Goal: Communication & Community: Answer question/provide support

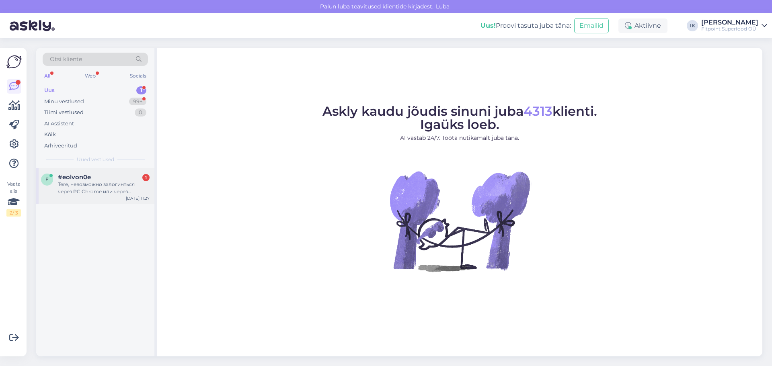
click at [121, 181] on div "Tere, невозможно залогинться через PC Chrome или через смартфон на вашем сайте …" at bounding box center [104, 188] width 92 height 14
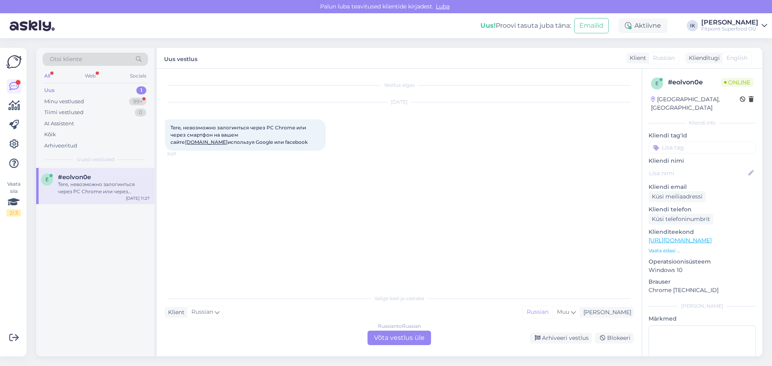
click at [453, 205] on div "Vestlus algas Sep 1 2025 Tere, невозможно залогинться через PC Chrome или через…" at bounding box center [403, 180] width 476 height 206
click at [402, 339] on div "Russian to Russian Võta vestlus üle" at bounding box center [399, 338] width 64 height 14
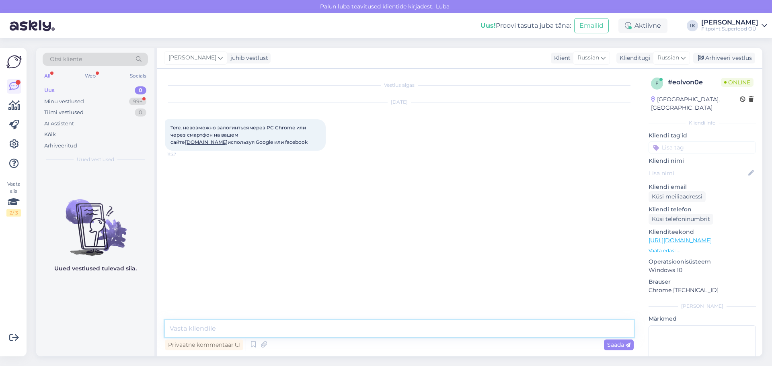
click at [345, 331] on textarea at bounding box center [399, 328] width 469 height 17
click at [285, 329] on textarea at bounding box center [399, 328] width 469 height 17
drag, startPoint x: 541, startPoint y: 328, endPoint x: 512, endPoint y: 328, distance: 28.9
click at [512, 328] on textarea "Добрый день,извиняемся за неудобства,сайт еще обновляется,поэтому устранение пр…" at bounding box center [399, 328] width 469 height 17
type textarea "Добрый день,извиняемся за неудобства,сайт еще обновляется,поэтому устранение пр…"
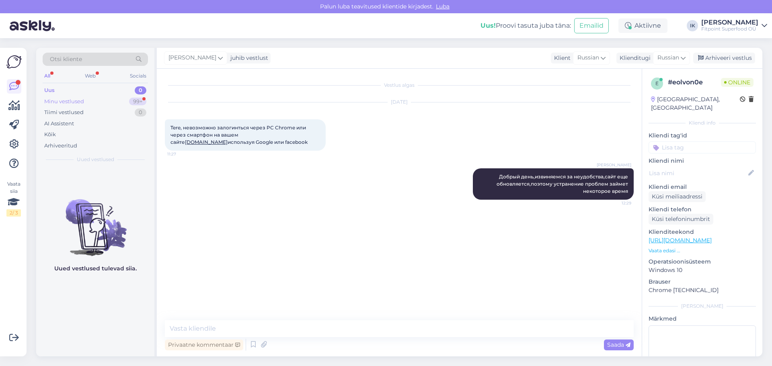
click at [94, 103] on div "Minu vestlused 99+" at bounding box center [95, 101] width 105 height 11
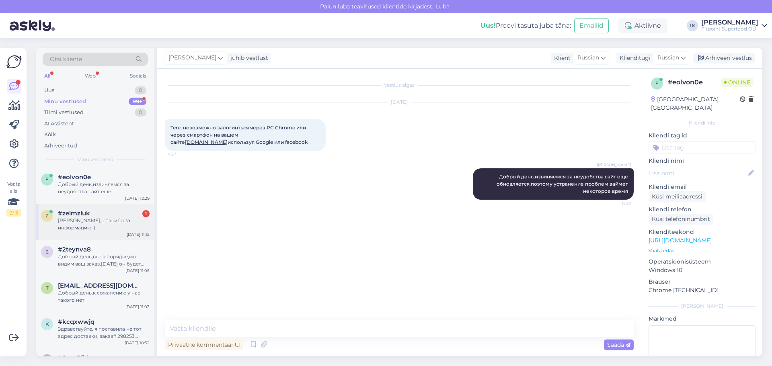
click at [103, 218] on div "Хорошо, спасибо за информацию :)" at bounding box center [104, 224] width 92 height 14
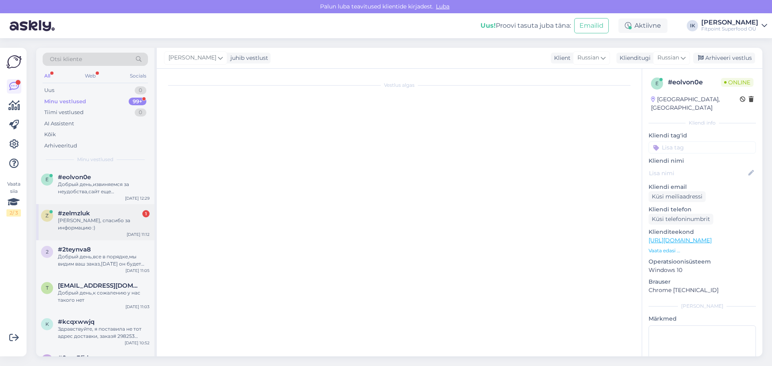
scroll to position [41, 0]
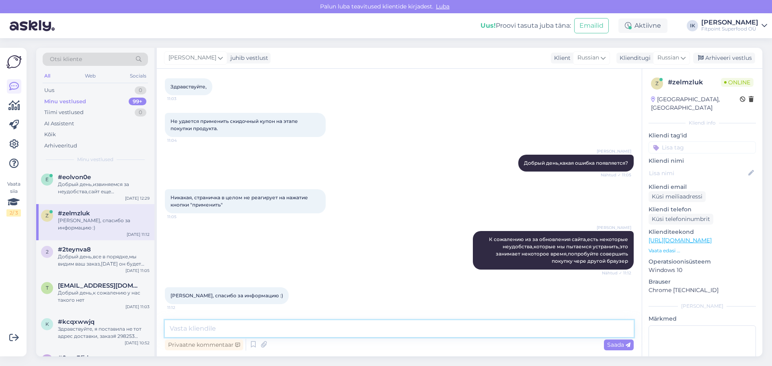
click at [233, 326] on textarea at bounding box center [399, 328] width 469 height 17
type textarea "Рады что смогли помочь"
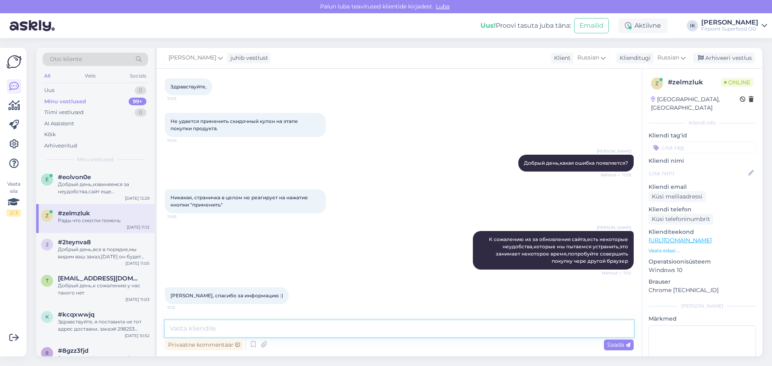
scroll to position [76, 0]
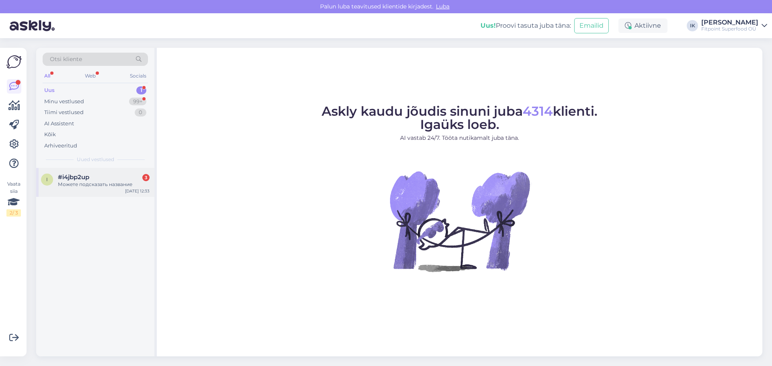
click at [97, 182] on div "Можете подсказать название" at bounding box center [104, 184] width 92 height 7
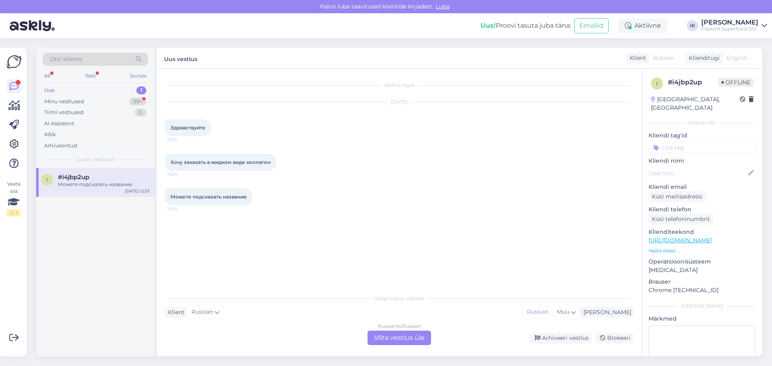
click at [406, 334] on div "Russian to Russian Võta vestlus üle" at bounding box center [399, 338] width 64 height 14
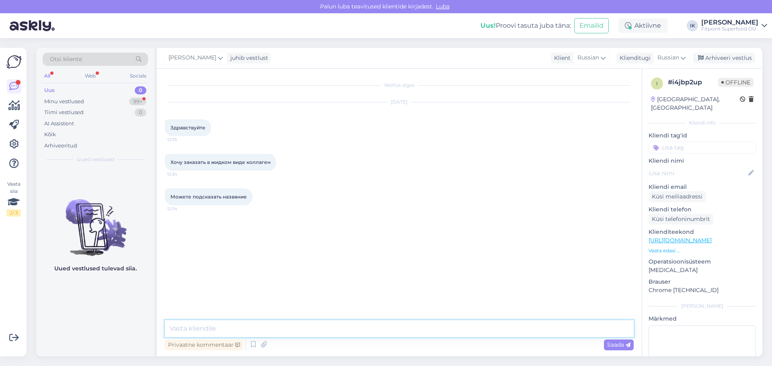
click at [346, 329] on textarea at bounding box center [399, 328] width 469 height 17
type textarea "L"
paste textarea "[URL][DOMAIN_NAME]"
type textarea "Добрый день,данные товары сможете найти тут [URL][DOMAIN_NAME]"
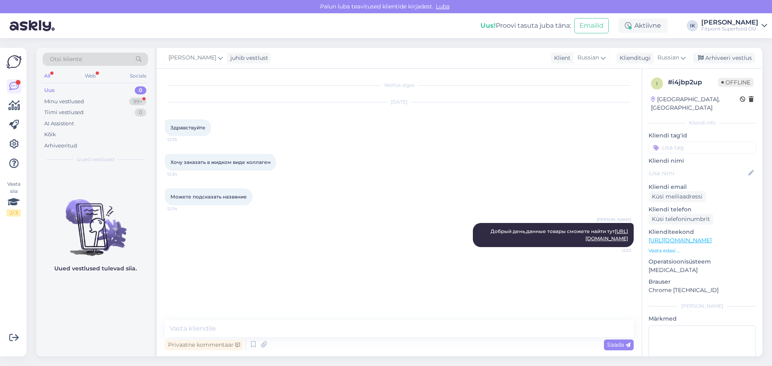
drag, startPoint x: 299, startPoint y: 236, endPoint x: 337, endPoint y: 225, distance: 39.9
click at [300, 236] on div "[PERSON_NAME] Добрый день,данные товары сможете найти тут [URL][DOMAIN_NAME] 12…" at bounding box center [399, 235] width 469 height 42
click at [74, 99] on div "Minu vestlused" at bounding box center [64, 102] width 40 height 8
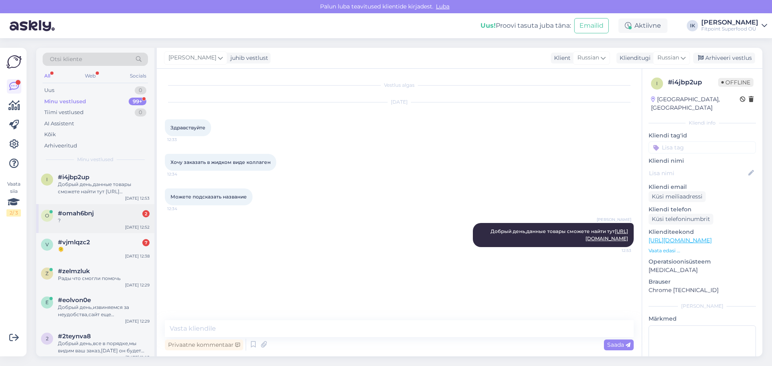
click at [93, 216] on span "#omah6bnj" at bounding box center [76, 213] width 36 height 7
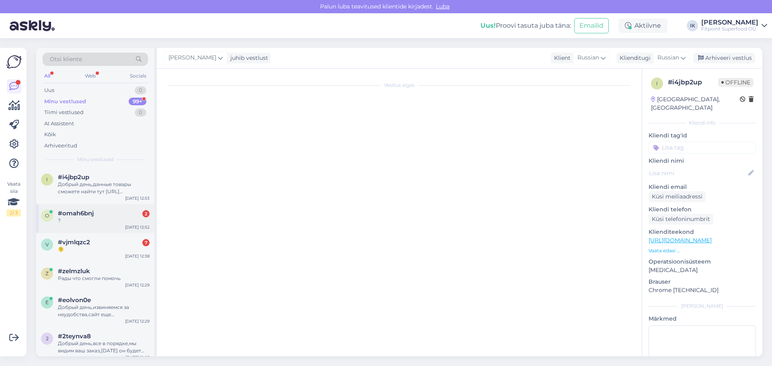
scroll to position [26, 0]
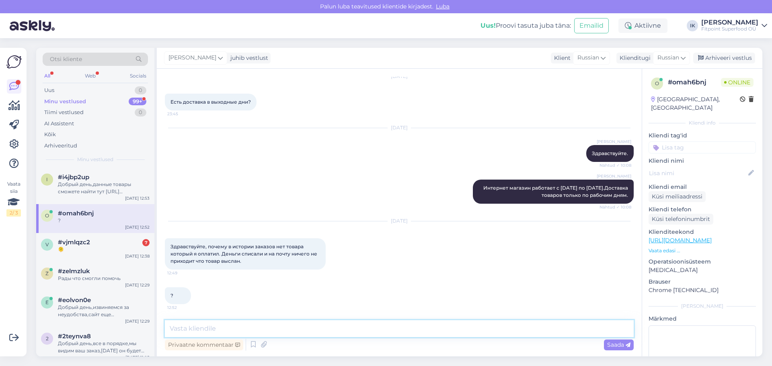
click at [359, 324] on textarea at bounding box center [399, 328] width 469 height 17
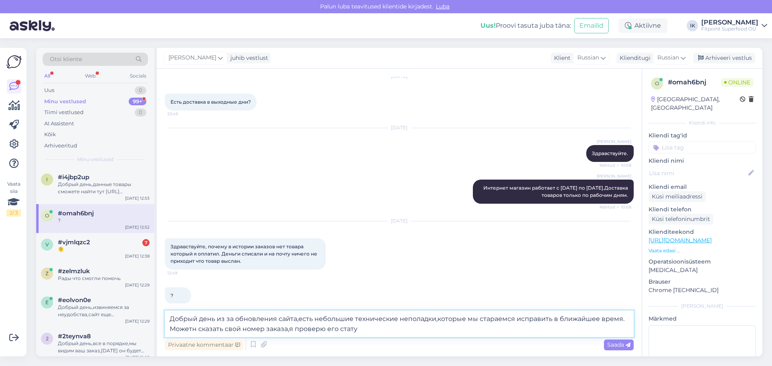
type textarea "Добрый день из за обновления сайта,есть небольшие технические неполадки,которые…"
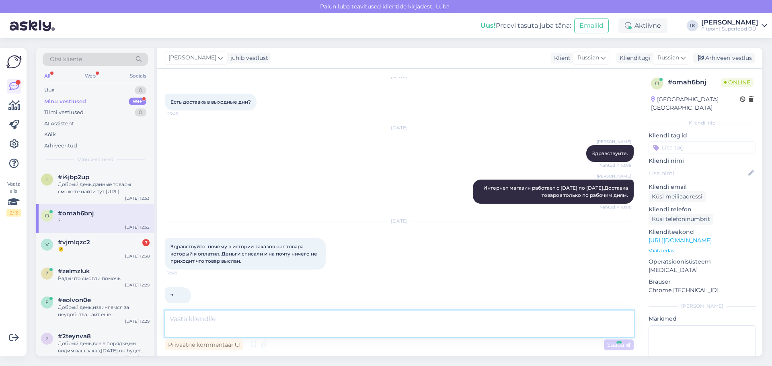
scroll to position [82, 0]
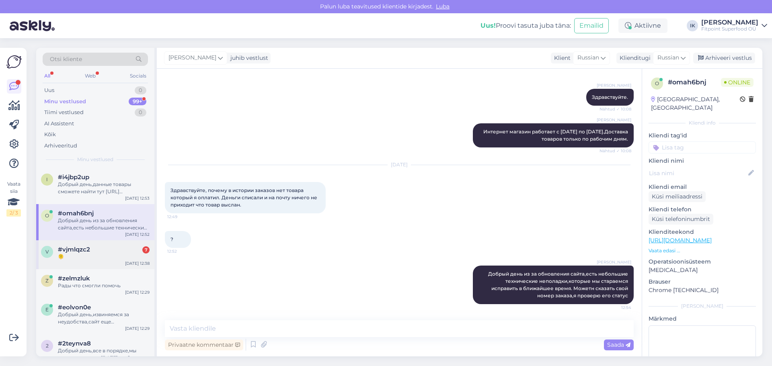
click at [128, 250] on div "#vjmlqzc2 7" at bounding box center [104, 249] width 92 height 7
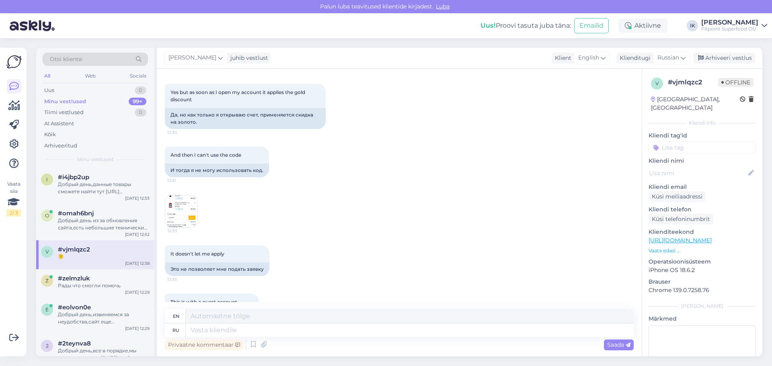
scroll to position [281, 0]
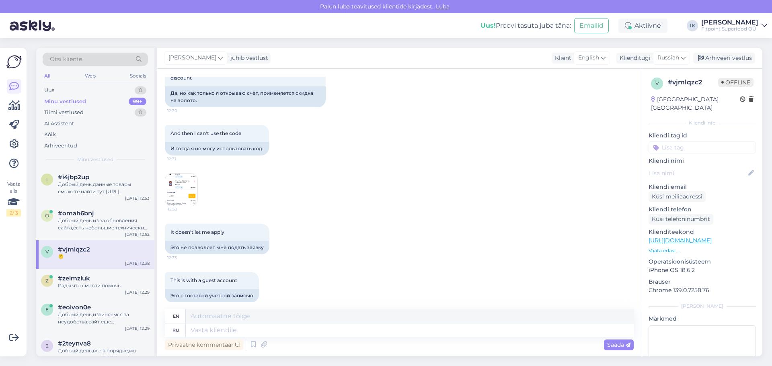
click at [178, 190] on img at bounding box center [181, 190] width 32 height 32
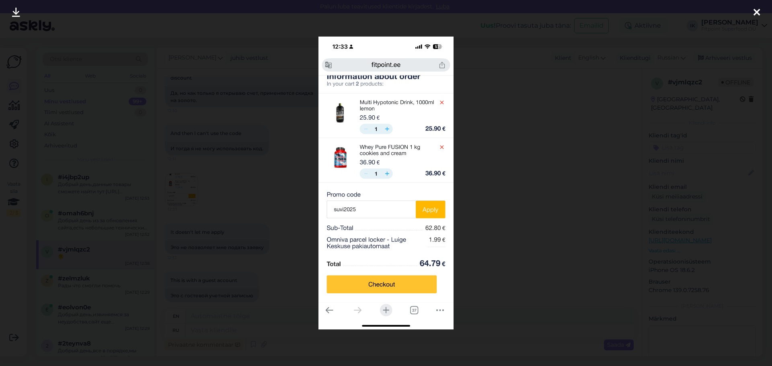
click at [233, 192] on div at bounding box center [386, 183] width 772 height 366
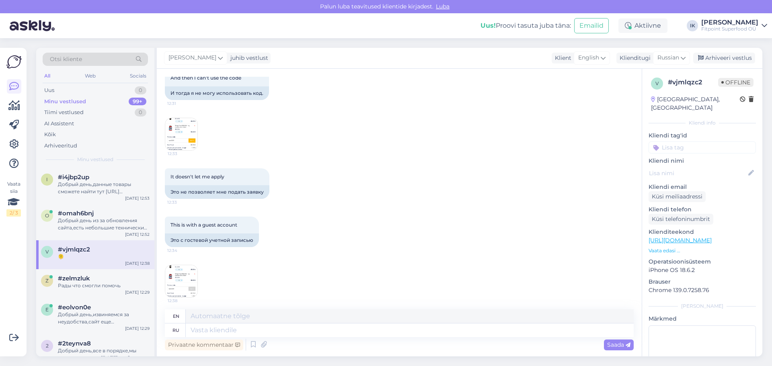
scroll to position [390, 0]
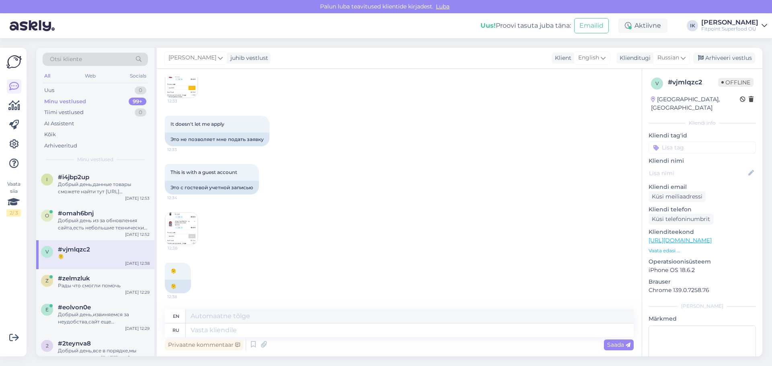
click at [187, 223] on img at bounding box center [181, 229] width 32 height 32
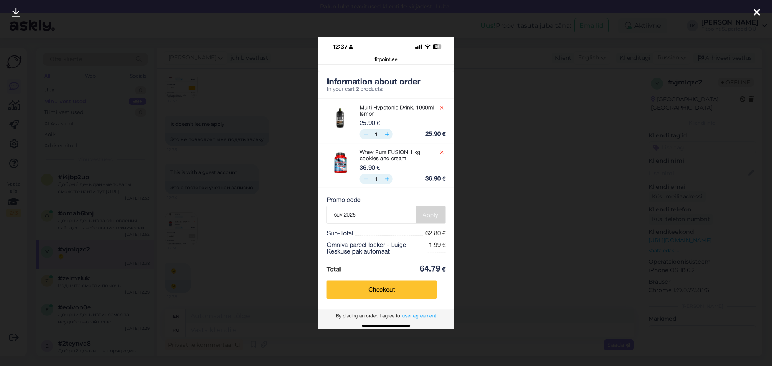
click at [224, 197] on div at bounding box center [386, 183] width 772 height 366
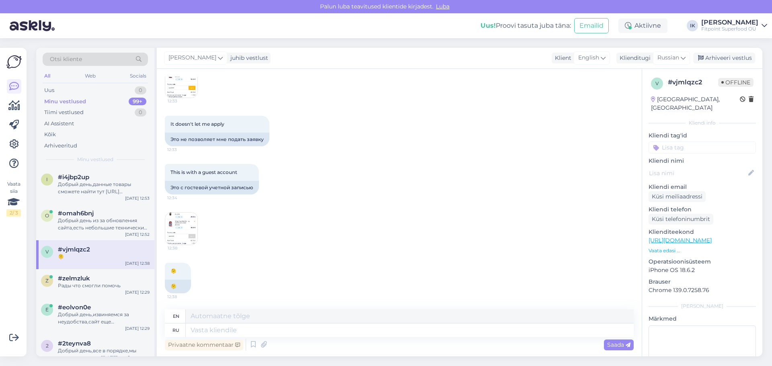
click at [173, 230] on img at bounding box center [181, 229] width 32 height 32
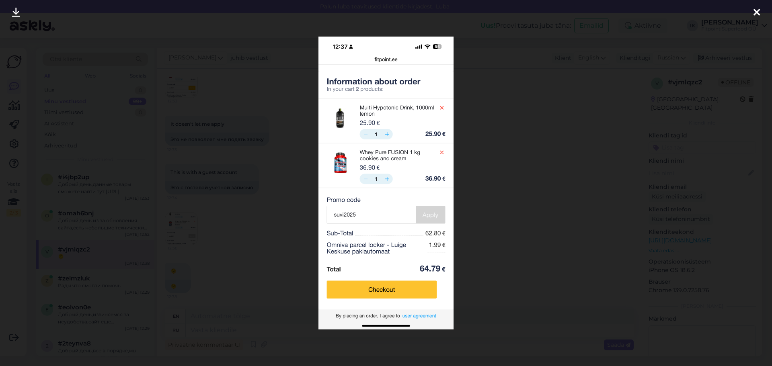
click at [246, 168] on div at bounding box center [386, 183] width 772 height 366
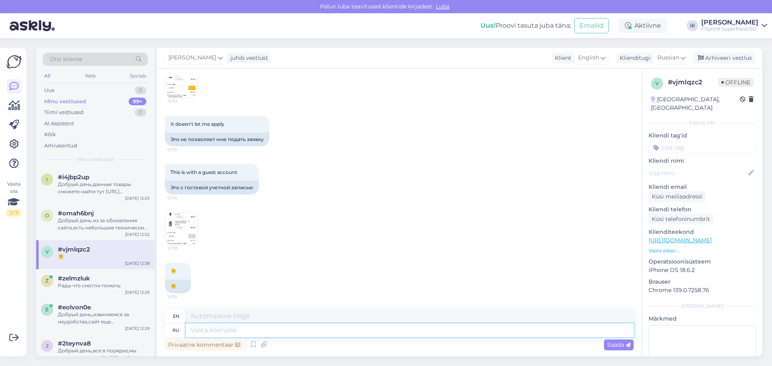
click at [290, 327] on textarea at bounding box center [410, 331] width 448 height 14
type textarea "Добрый"
type textarea "Kind"
type textarea "Добрый день,если в"
type textarea "Good afternoon, if"
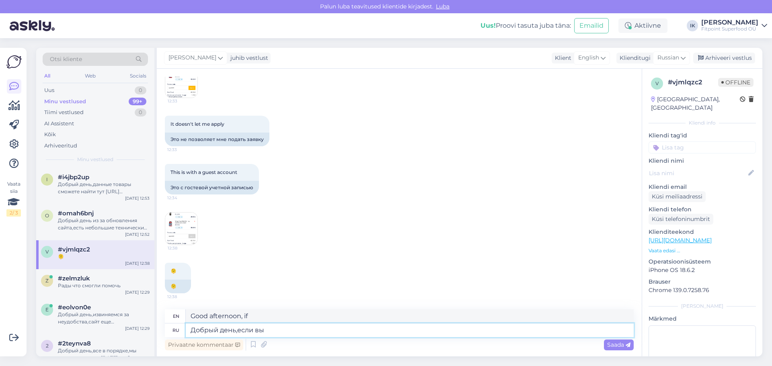
type textarea "Добрый день,если вы я"
type textarea "Good afternoon, if you"
type textarea "Добрый день,если вы явл"
type textarea "Good afternoon, if you are"
type textarea "Добрый день,если вы являйтесь золотым к"
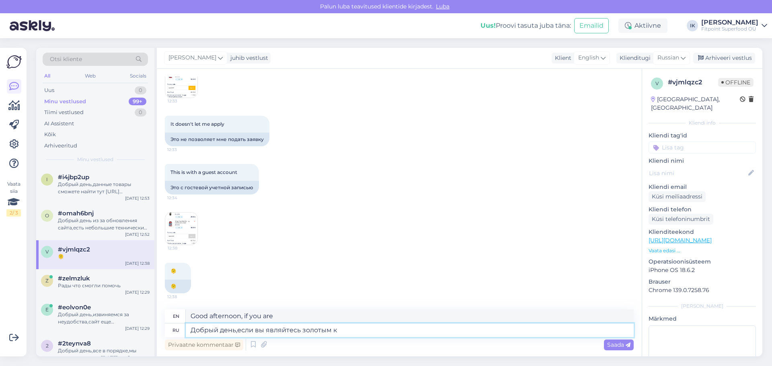
type textarea "Good afternoon, if you are golden"
type textarea "Добрый день,если вы являйтесь золотым клиентом,то с"
type textarea "Good afternoon, if you are a gold client, then"
type textarea "Добрый день,если вы являйтесь золотым клиентом,то скидка"
type textarea "Good afternoon, if you are a gold client, then you get a discount"
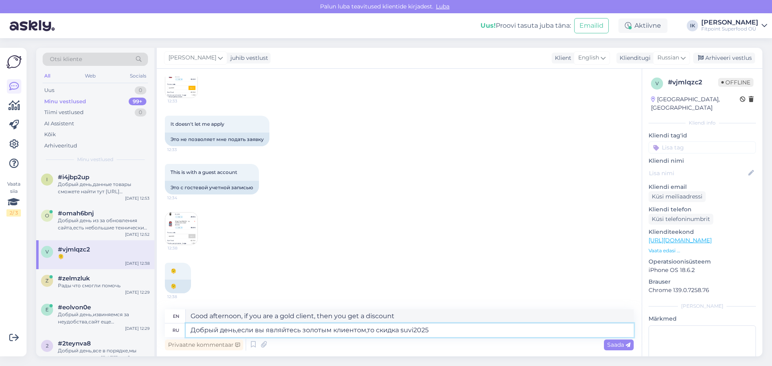
type textarea "Добрый день,если вы являйтесь золотым клиентом,то скидка suvi2025"
type textarea "Good afternoon, if you are a gold client, then the discount is suvi2025"
type textarea "Добрый день,если вы являйтесь золотым клиентом,то скидка suvi2025 не"
type textarea "Good afternoon, if you are a gold client, then the suvi2025 discount is not"
type textarea "Добрый день,если вы являйтесь золотым клиентом,то скидка suvi2025 не будеть р"
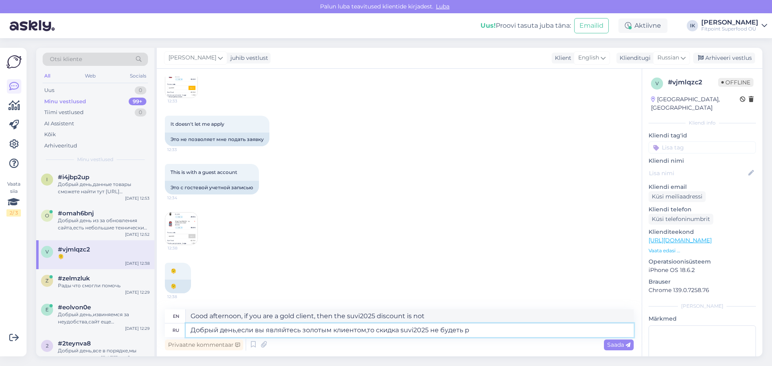
type textarea "Good day, if you are a gold client, then there will be no discount suvi2025"
type textarea "Добрый день,если вы являйтесь золотым клиентом,то скидка suvi2025 не будеть раб"
type textarea "Good afternoon, if you are a gold client, then the suvi2025 discount will not w…"
type textarea "Добрый день,если вы являйтесь золотым клиентом,то скидка suvi2025 не будеть раб…"
type textarea "Good afternoon, if you are a gold client, then the suvi2025 discount will not w…"
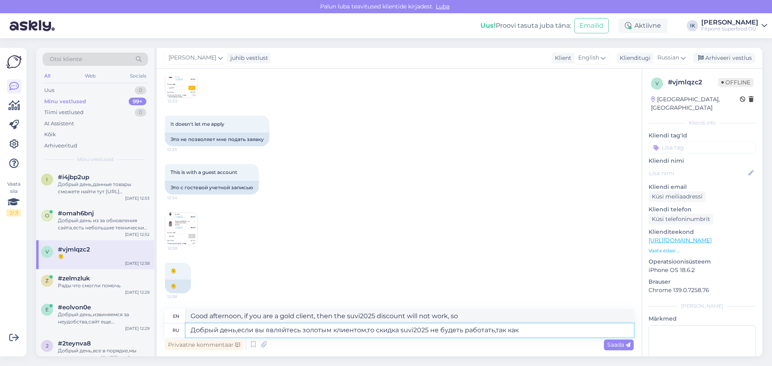
type textarea "Добрый день,если вы являйтесь золотым клиентом,то скидка suvi2025 не будеть раб…"
type textarea "Good afternoon, if you are a gold client, then the suvi2025 discount will not w…"
type textarea "Добрый день,если вы являйтесь золотым клиентом,то скидка suvi2025 не будеть раб…"
type textarea "Good afternoon, if you are a gold client, then the suvi2025 discount will not w…"
type textarea "Добрый день,если вы являйтесь золотым клиентом,то скидка suvi2025 не будеть раб…"
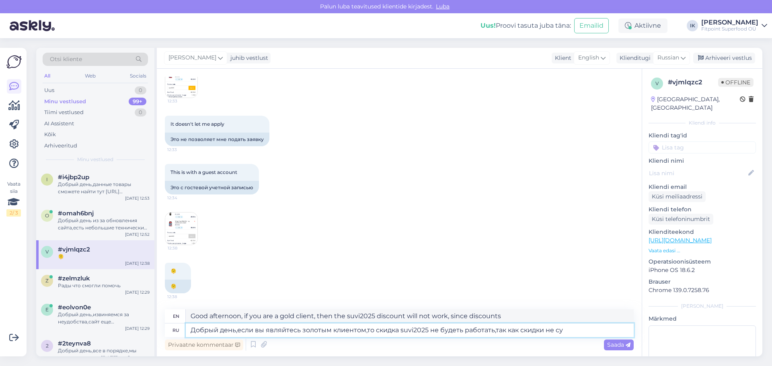
type textarea "Good afternoon, if you are a gold client, then the suvi2025 discount will not w…"
type textarea "Добрый день,если вы являйтесь золотым клиентом,то скидка suvi2025 не будеть раб…"
type textarea "Good day, if you are a gold client, then the suvi2025 discount will not work, s…"
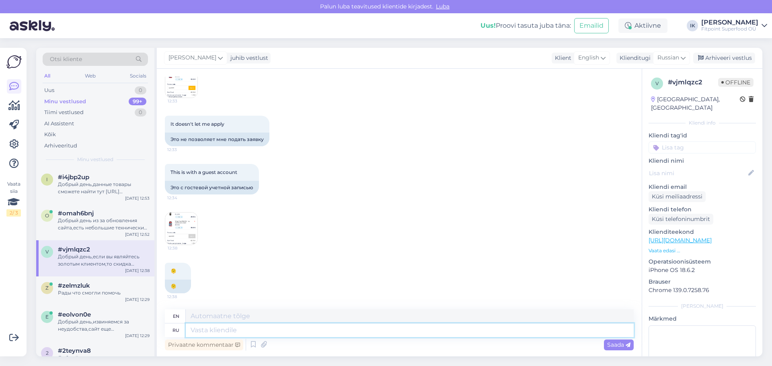
scroll to position [460, 0]
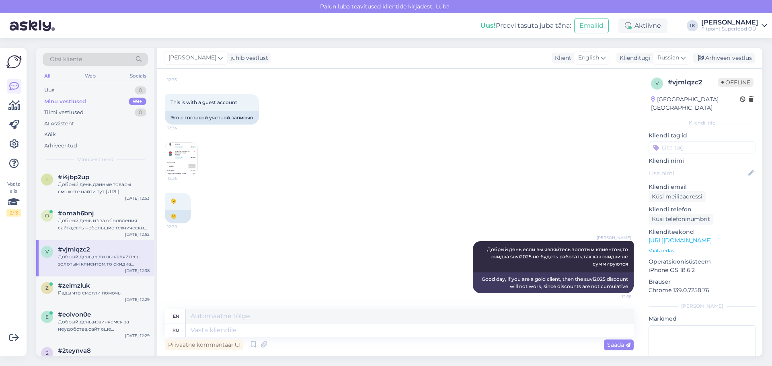
click at [341, 217] on div "🫠 12:38 🫠" at bounding box center [399, 208] width 469 height 48
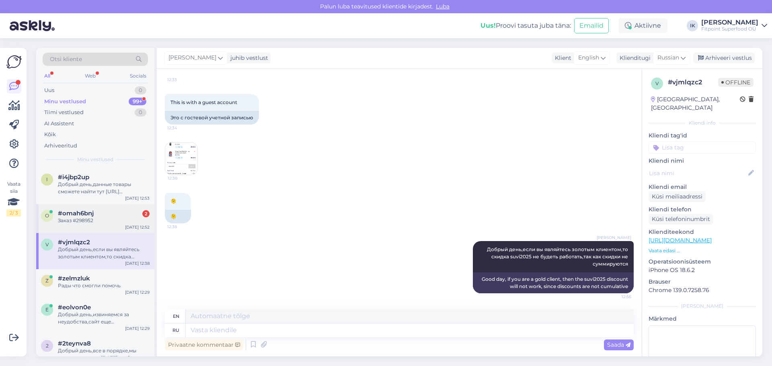
click at [108, 222] on div "Заказ #298952" at bounding box center [104, 220] width 92 height 7
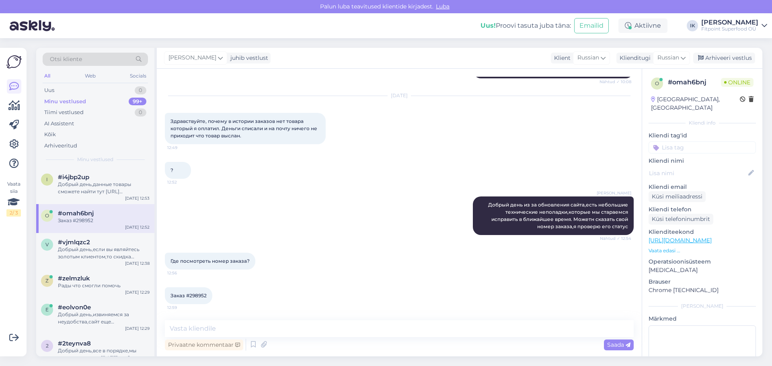
click at [193, 294] on span "Заказ #298952" at bounding box center [188, 296] width 36 height 6
copy div "298952 12:59"
click at [236, 328] on textarea at bounding box center [399, 328] width 469 height 17
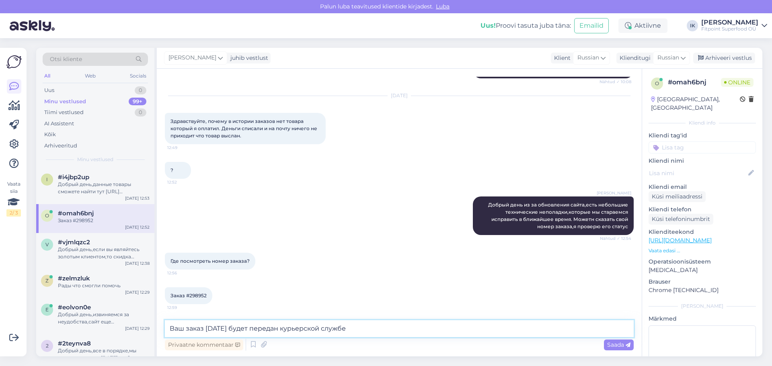
click at [207, 327] on textarea "Ваш заказ сегодня будет передан курьерской службе" at bounding box center [399, 328] width 469 height 17
type textarea "Ваш заказ готов и сегодня будет передан курьерской службе"
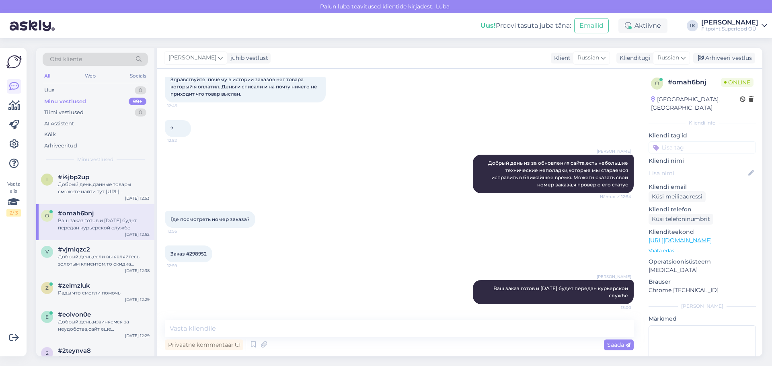
click at [287, 172] on div "Ilja Koivanen Добрый день из за обновления сайта,есть небольшие технические неп…" at bounding box center [399, 174] width 469 height 56
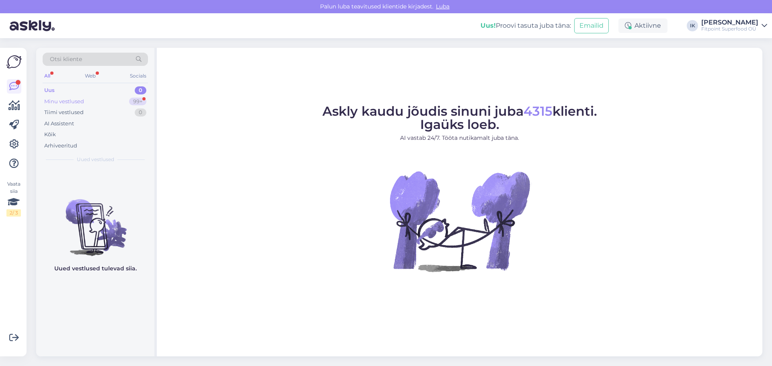
click at [55, 98] on div "Minu vestlused" at bounding box center [64, 102] width 40 height 8
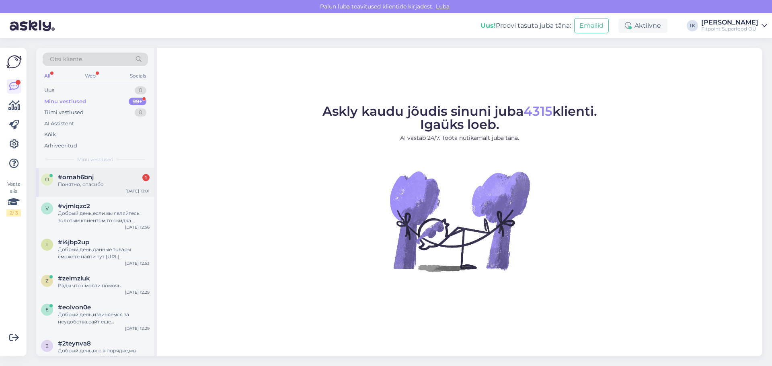
click at [86, 181] on div "Понятно, спасибо" at bounding box center [104, 184] width 92 height 7
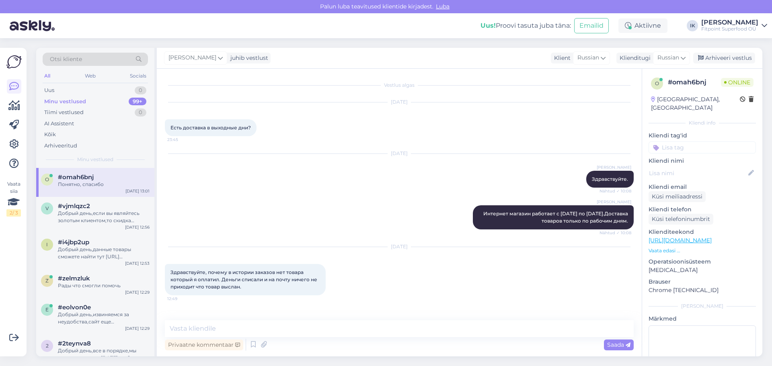
scroll to position [228, 0]
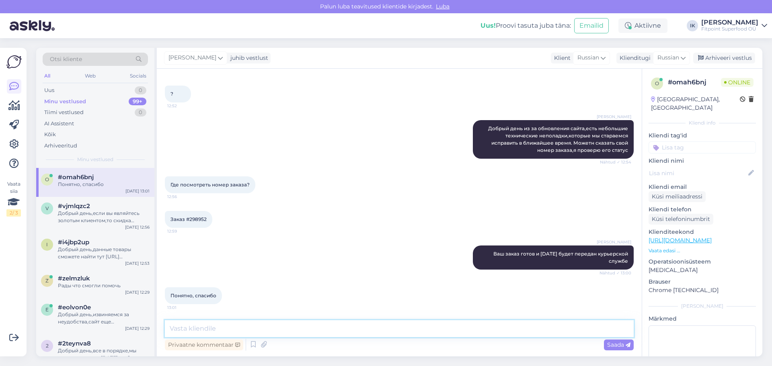
click at [330, 330] on textarea at bounding box center [399, 328] width 469 height 17
type textarea "р"
type textarea "Рады что смогли помочь"
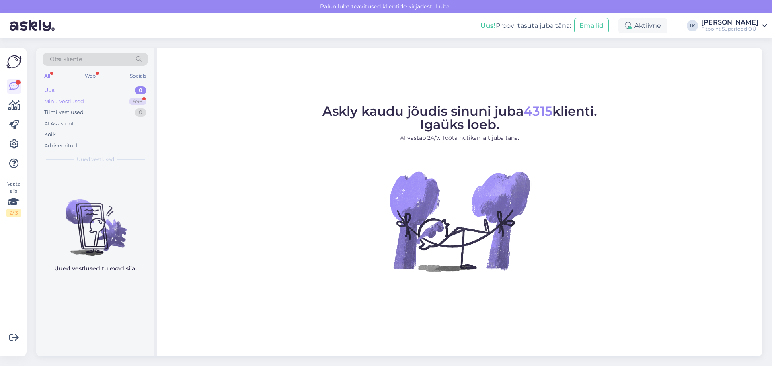
click at [79, 98] on div "Minu vestlused" at bounding box center [64, 102] width 40 height 8
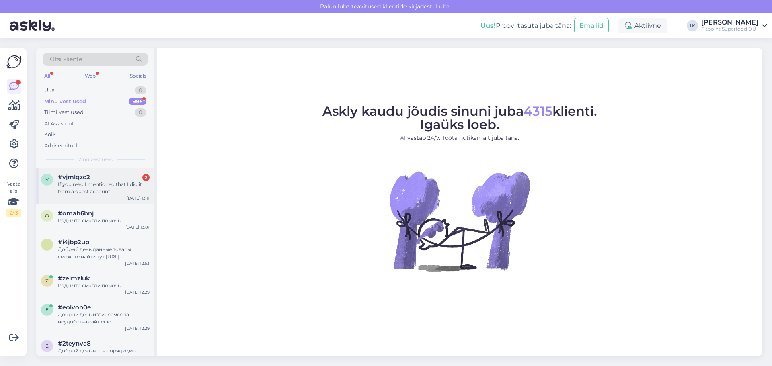
click at [119, 181] on div "If you read I mentioned that I did it from a guest account" at bounding box center [104, 188] width 92 height 14
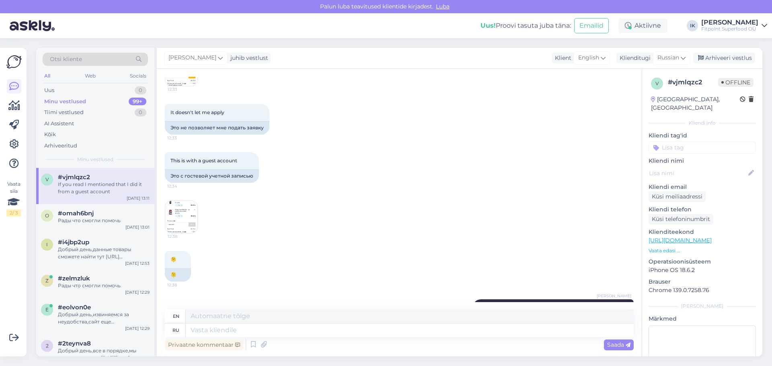
scroll to position [362, 0]
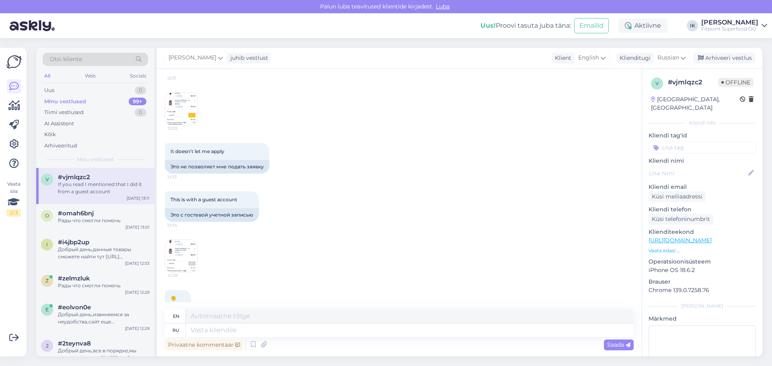
click at [182, 109] on img at bounding box center [181, 109] width 32 height 32
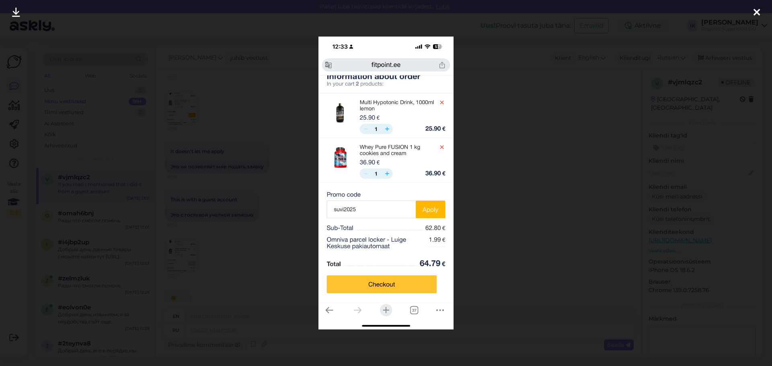
click at [513, 176] on div at bounding box center [386, 183] width 772 height 366
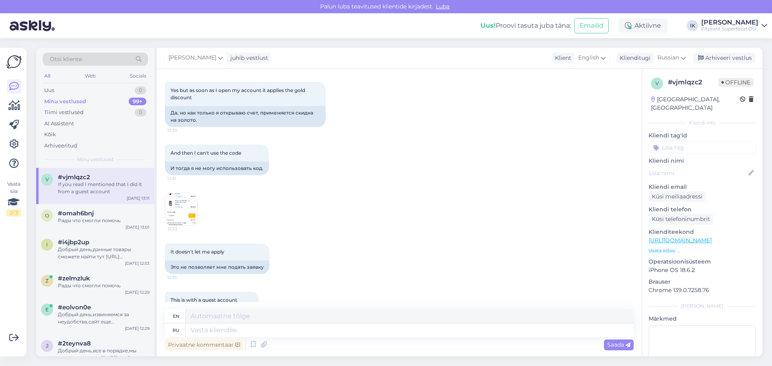
scroll to position [201, 0]
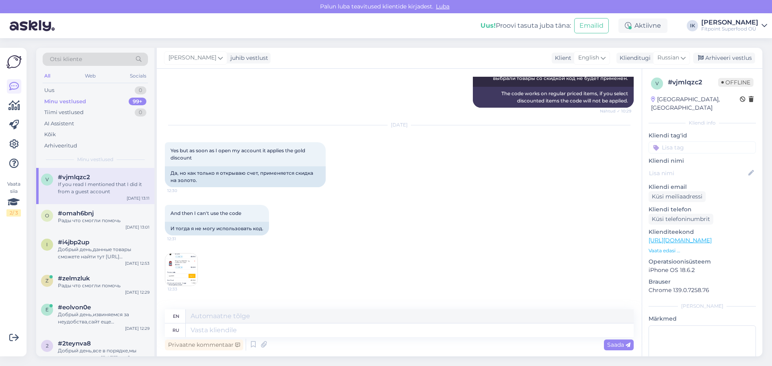
click at [185, 271] on img at bounding box center [181, 270] width 32 height 32
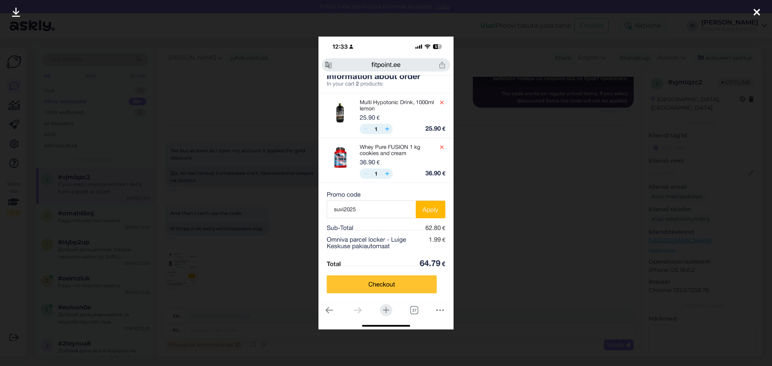
click at [539, 202] on div at bounding box center [386, 183] width 772 height 366
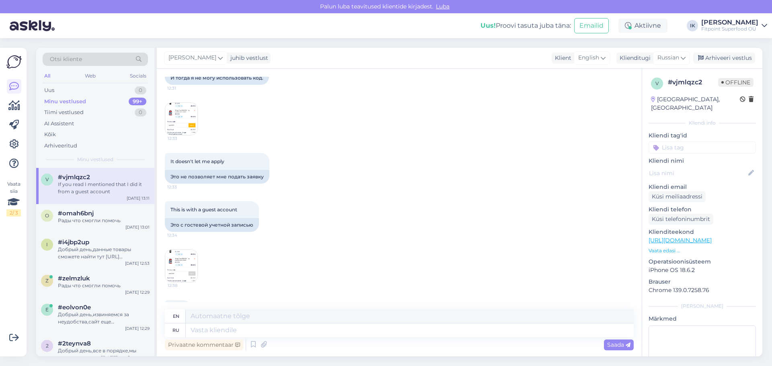
scroll to position [362, 0]
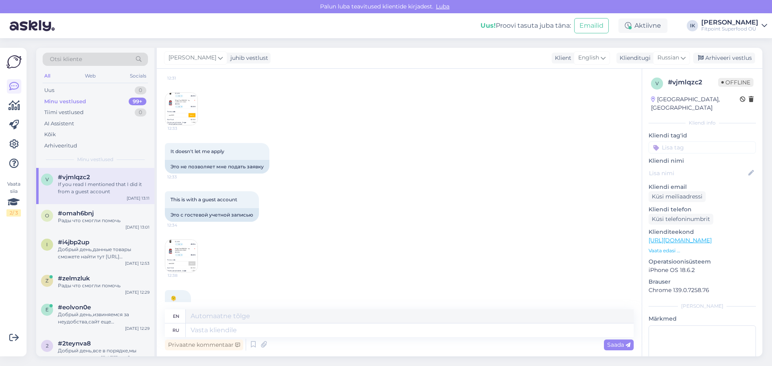
click at [176, 253] on img at bounding box center [181, 256] width 32 height 32
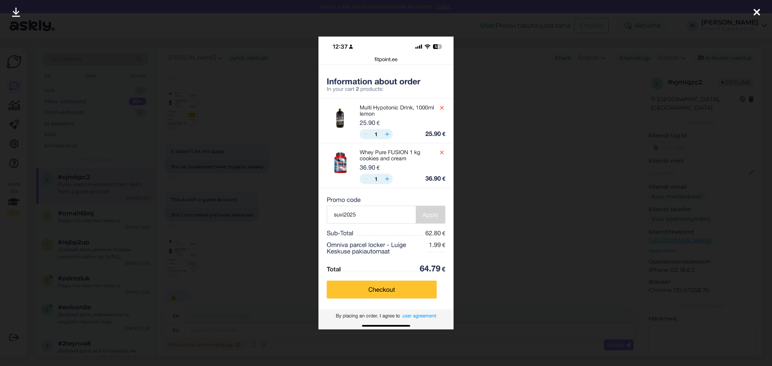
click at [568, 228] on div at bounding box center [386, 183] width 772 height 366
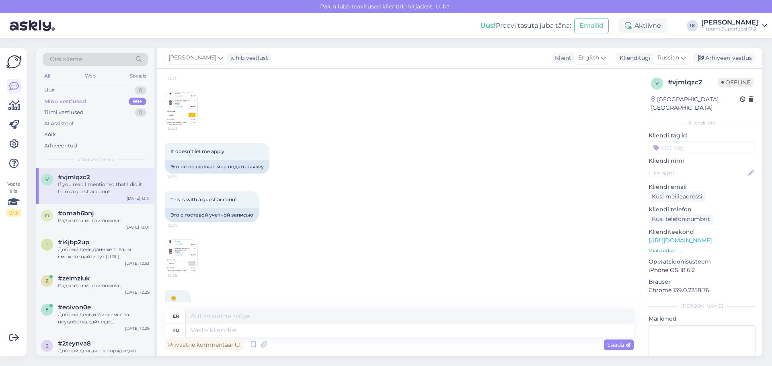
click at [187, 105] on img at bounding box center [181, 109] width 32 height 32
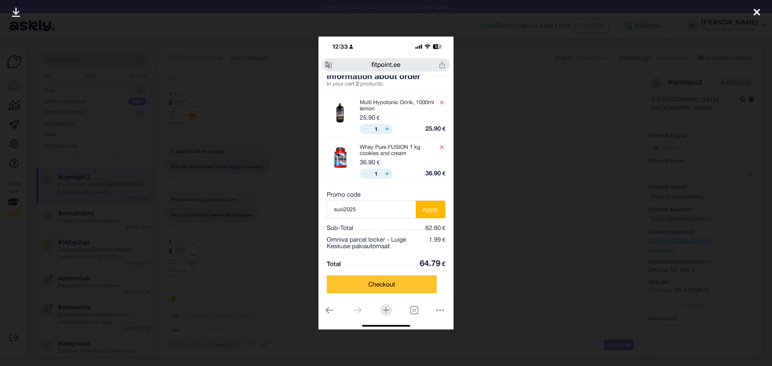
click at [523, 226] on div at bounding box center [386, 183] width 772 height 366
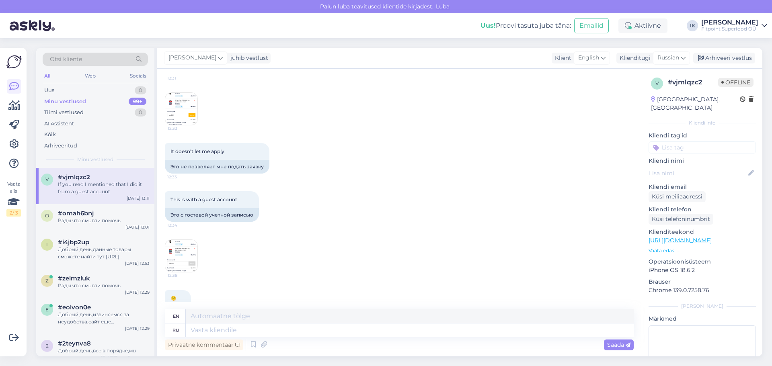
click at [183, 256] on img at bounding box center [181, 256] width 32 height 32
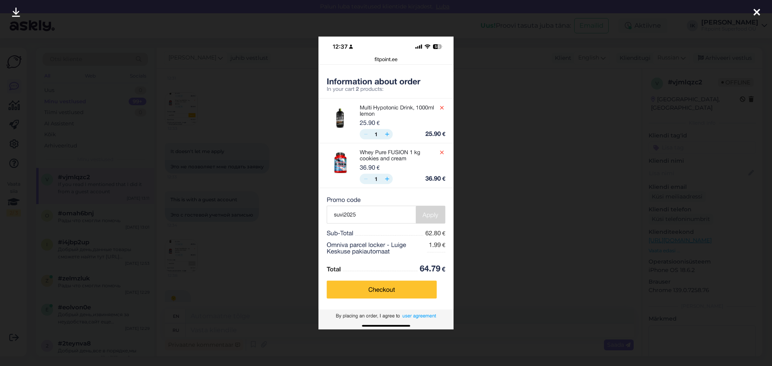
click at [249, 239] on div at bounding box center [386, 183] width 772 height 366
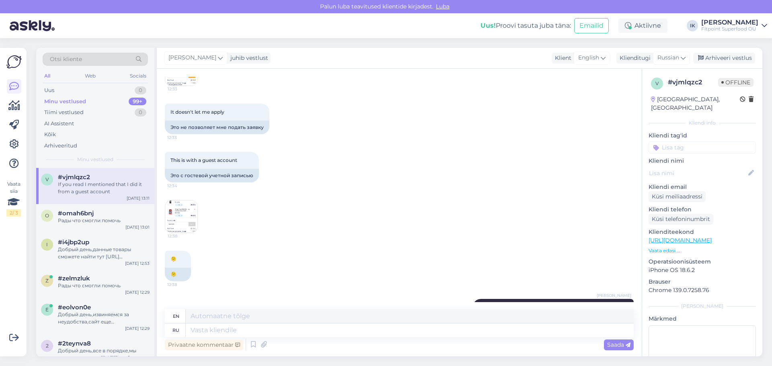
scroll to position [402, 0]
click at [185, 80] on img at bounding box center [181, 69] width 32 height 32
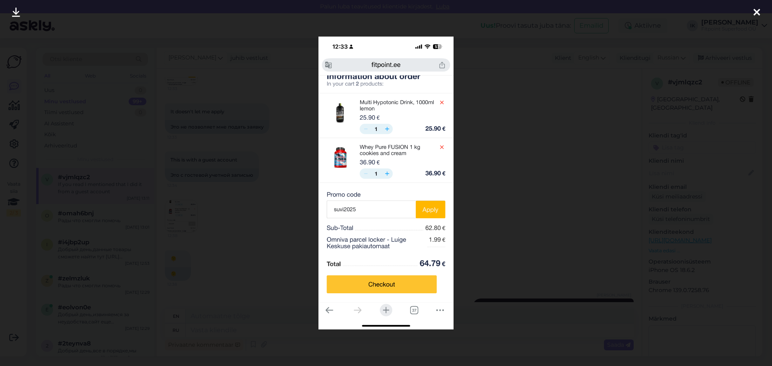
click at [228, 187] on div at bounding box center [386, 183] width 772 height 366
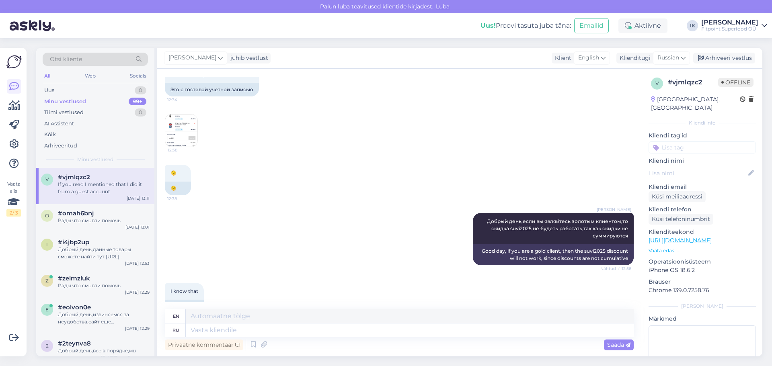
scroll to position [563, 0]
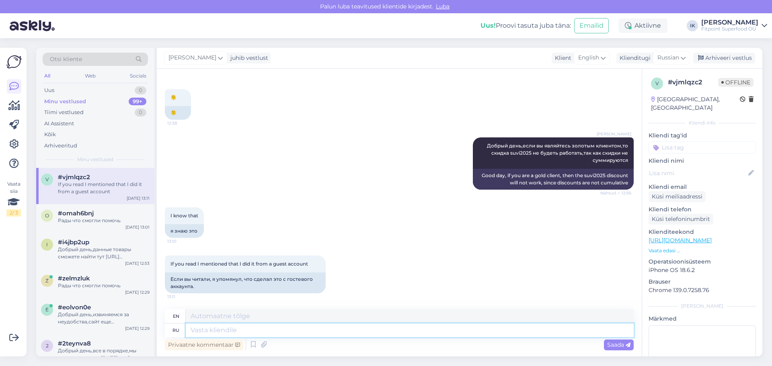
click at [291, 332] on textarea at bounding box center [410, 331] width 448 height 14
type textarea "V"
type textarea "Мы п"
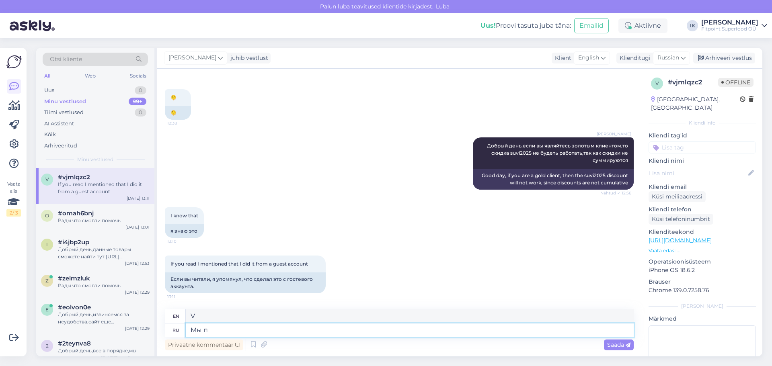
type textarea "We"
type textarea "Мы проверили"
type textarea "We checked"
type textarea "Мы проверили и у"
type textarea "We checked and"
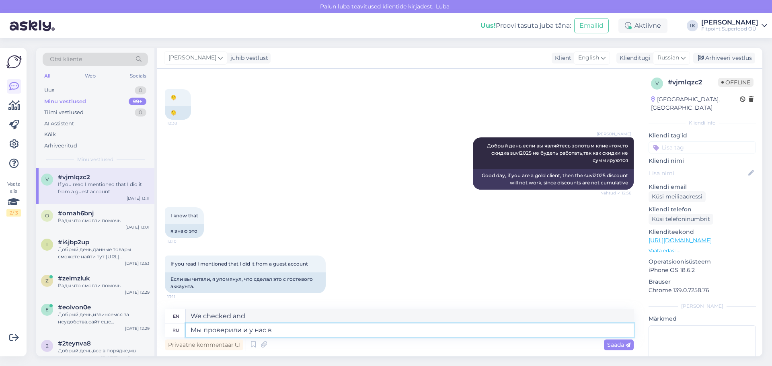
type textarea "Мы проверили и у нас вс"
type textarea "We checked it here too"
type textarea "Мы проверили и у нас все р"
type textarea "We checked and we have everything"
type textarea "Мы проверили и у нас все работает,попробуйте за"
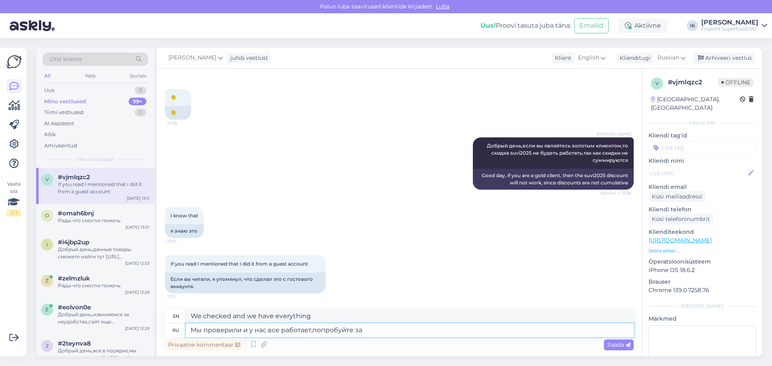
type textarea "We checked and everything works for us, try it"
type textarea "Мы проверили и у нас все работает,попробуйте зайти с"
type textarea "We checked and everything works for us, try to log in"
type textarea "Мы проверили и у нас все работает,попробуйте зайти с д"
type textarea "We checked and everything works for us, try to log in with"
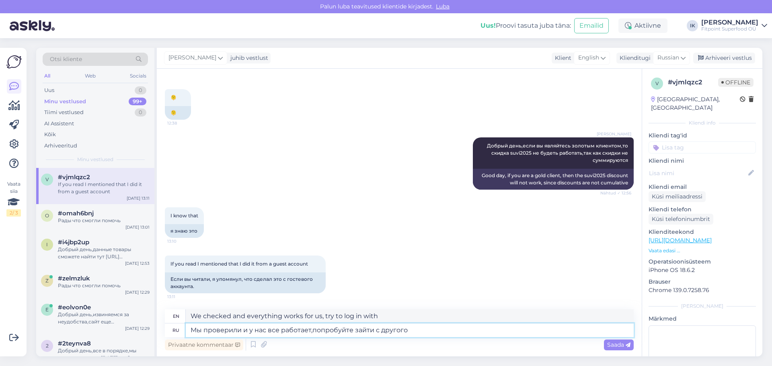
type textarea "Мы проверили и у нас все работает,попробуйте зайти с другого"
type textarea "We checked and everything works for us, try to log in from another one"
type textarea "Мы проверили и у нас все работает,попробуйте зайти с другого бра"
type textarea "We checked and everything works for us, try to log in from another device"
type textarea "Мы проверили и у нас все работает,попробуйте зайти с другого браузера"
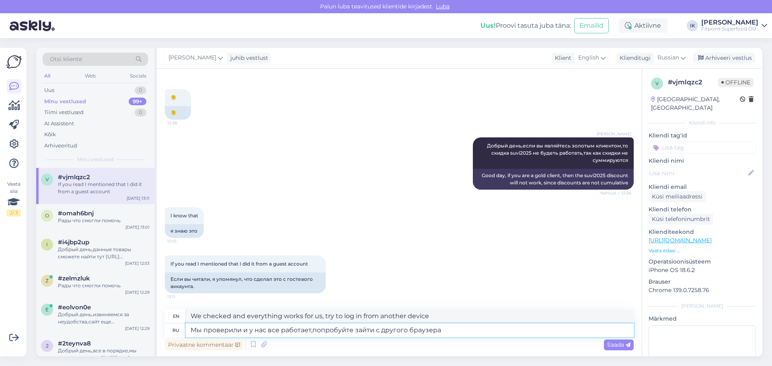
type textarea "We checked and everything works for us, try to log in from another browser"
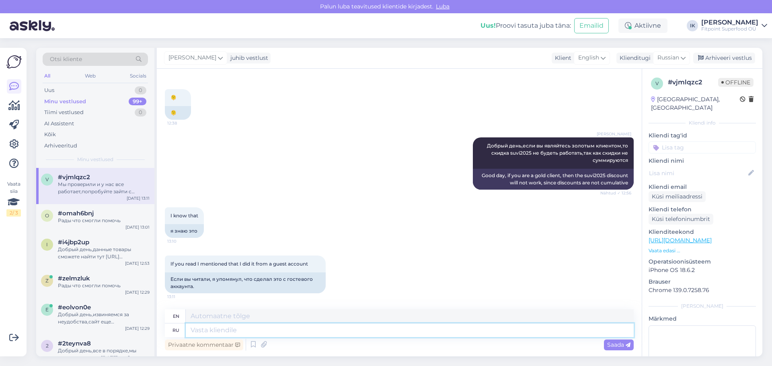
scroll to position [626, 0]
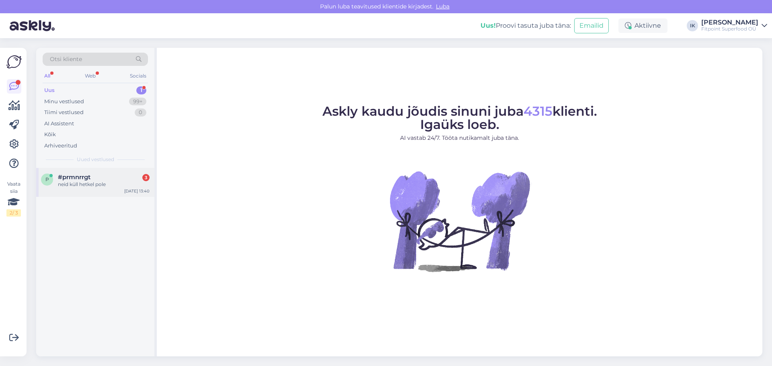
click at [105, 184] on div "neid küll hetkel pole" at bounding box center [104, 184] width 92 height 7
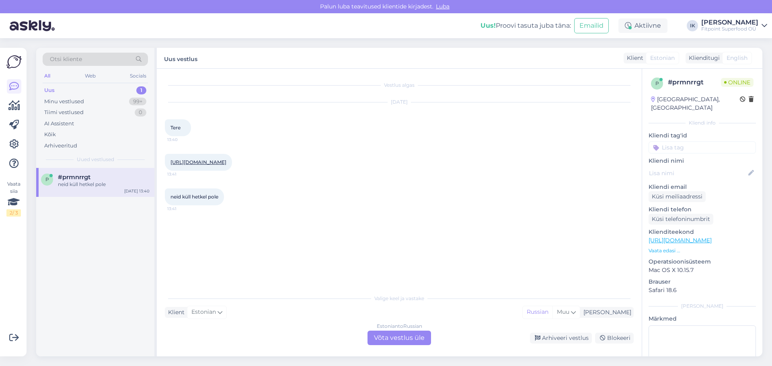
click at [405, 332] on div "Estonian to Russian Võta vestlus üle" at bounding box center [399, 338] width 64 height 14
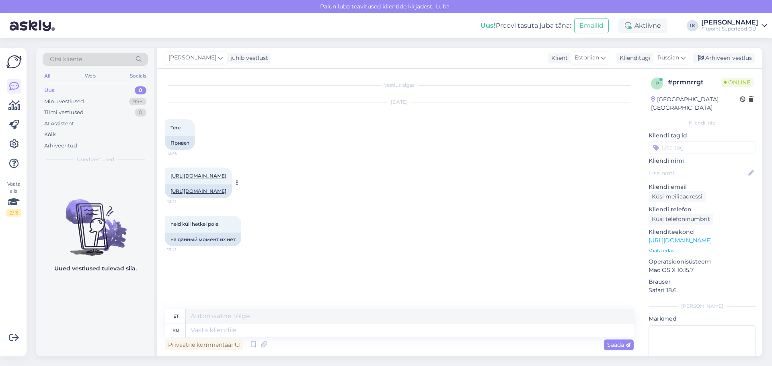
click at [226, 175] on link "[URL][DOMAIN_NAME]" at bounding box center [198, 176] width 56 height 6
click at [305, 332] on textarea at bounding box center [410, 331] width 448 height 14
type textarea "Доб"
type textarea "Kuni"
type textarea "Добрый"
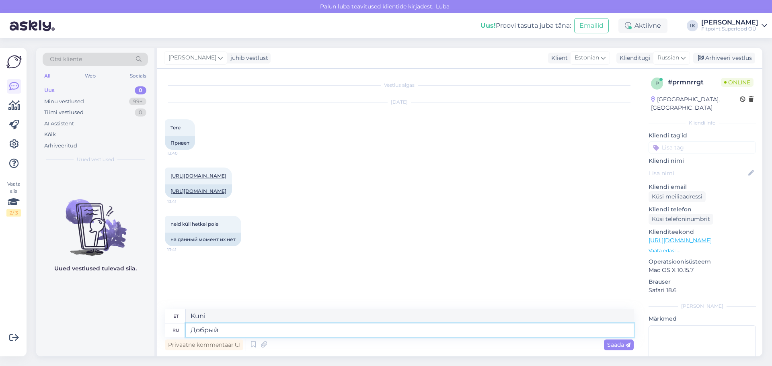
type textarea "Lahke"
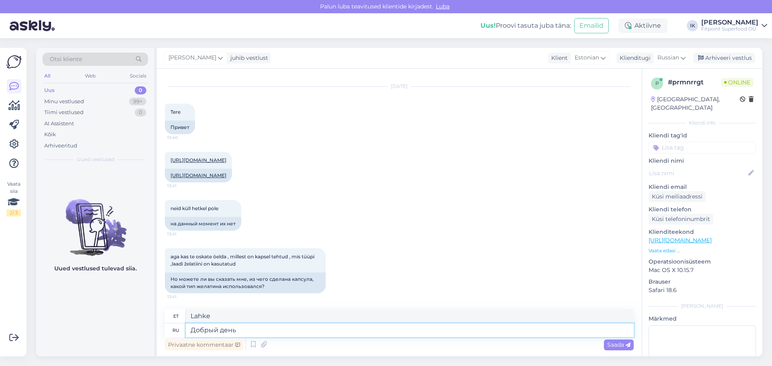
type textarea "Добрый деньб"
type textarea "Head päeva"
type textarea "Добрый день"
type textarea "Tere päevast"
click at [226, 173] on link "https://fitpoint.ee/ostrovit-krillioli-60-kapslit/" at bounding box center [198, 175] width 56 height 6
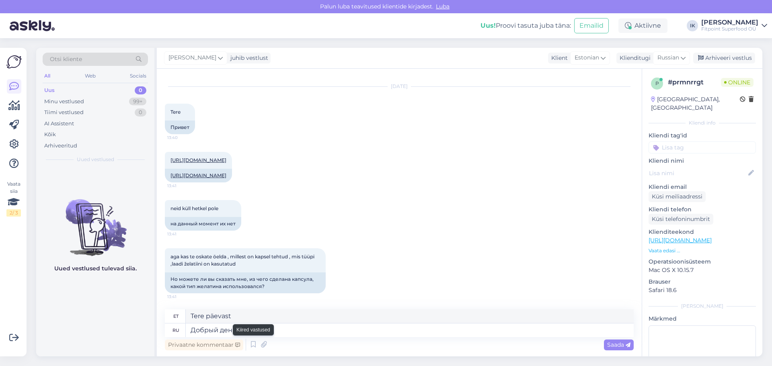
click at [255, 337] on div "Privaatne kommentaar Saada" at bounding box center [399, 344] width 469 height 15
click at [255, 332] on textarea "Добрый день" at bounding box center [410, 331] width 448 height 14
type textarea "Добрый день,"
type textarea "Tere päevast,"
type textarea "Добрый день,r cj"
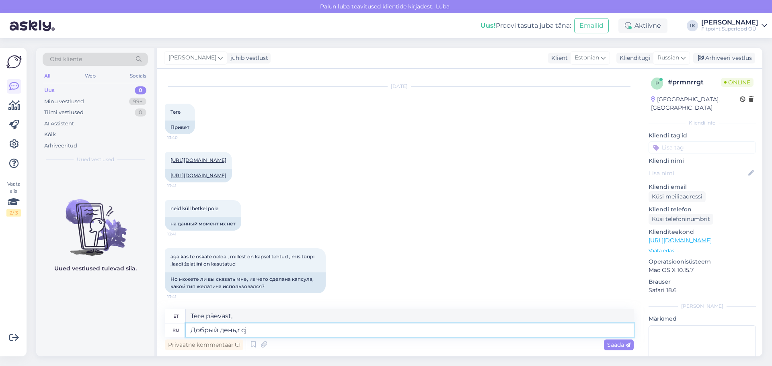
type textarea "Tere päevast, r"
type textarea "Добрый день,r cjöfkty"
type textarea "Tere päevast, r cjöfktyb"
type textarea "Добрый день,"
type textarea "Tere päevast, r"
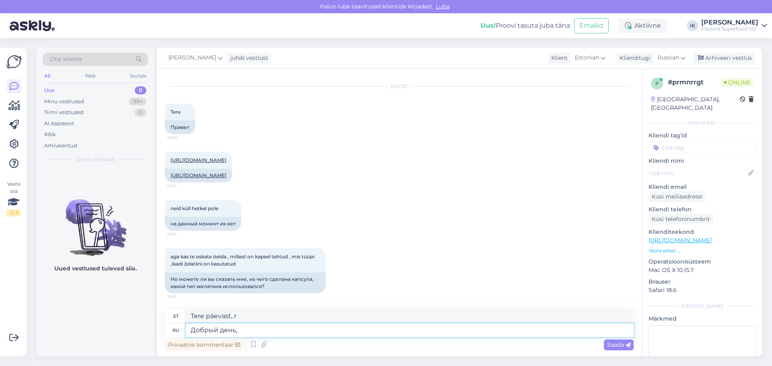
type textarea "Добрый день,r"
type textarea "Tere päevast,"
type textarea "Добрый день,"
type textarea "Tere päevast, r"
type textarea "Добрый день,r"
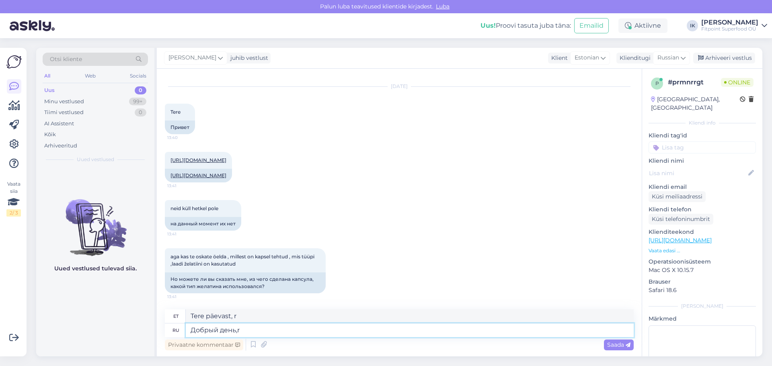
type textarea "Tere päevast,"
type textarea "Добрый день,к с"
type textarea "Tere päevast, k"
type textarea "Добрый день,к сожалению"
type textarea "Tere päevast, kahjuks"
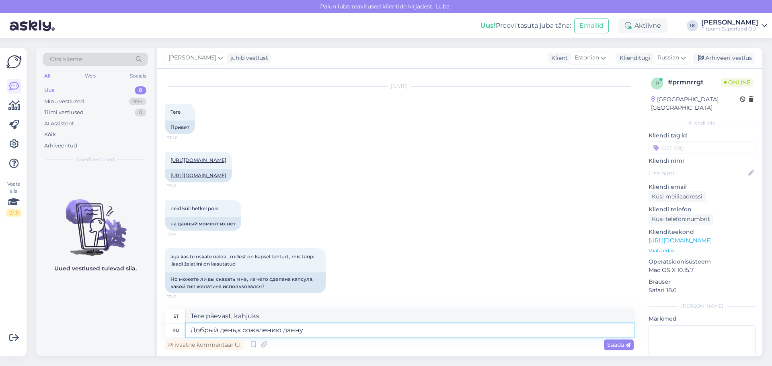
type textarea "Добрый день,к сожалению данную"
type textarea "Tere päevast, kahjuks see"
type textarea "Добрый день,к сожалению данную информацию не"
type textarea "Tere päevast, kahjuks see teave"
type textarea "Добрый день,к сожалению данную информацию не пр"
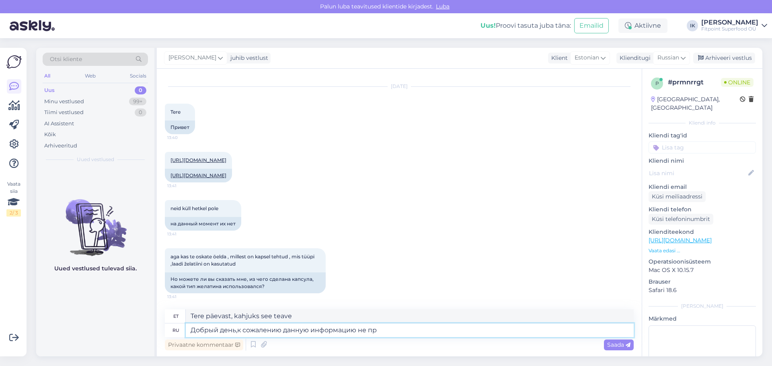
type textarea "Tere päevast, kahjuks pole see teave saadaval."
type textarea "Добрый день,к сожалению данную информацию не предоставляет про"
type textarea "Tere päevast, kahjuks seda teavet ei edastata."
type textarea "Добрый день,к сожалению данную информацию не предоставляет производитель"
type textarea "Tere päevast, kahjuks tootja seda teavet ei jaga."
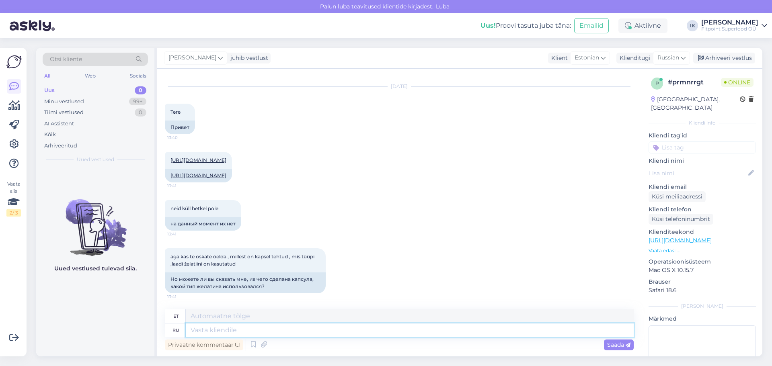
scroll to position [71, 0]
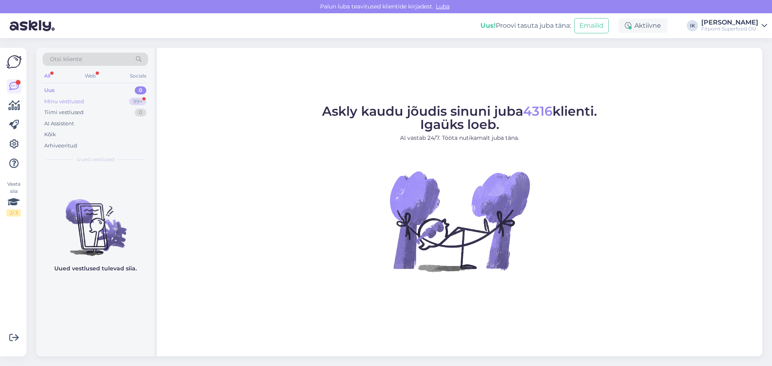
click at [83, 99] on div "Minu vestlused" at bounding box center [64, 102] width 40 height 8
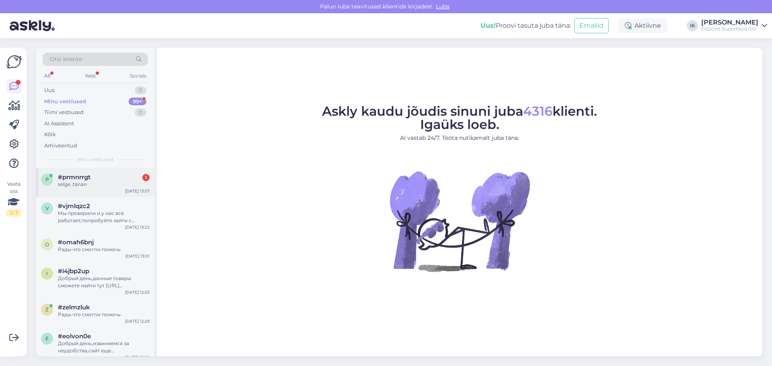
click at [101, 181] on div "selge ,tänan" at bounding box center [104, 184] width 92 height 7
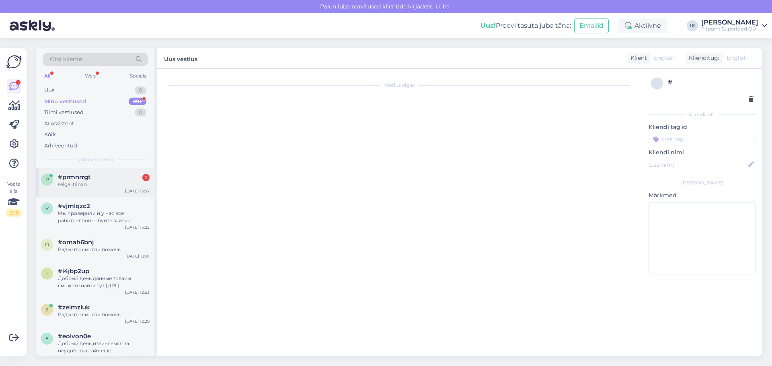
scroll to position [119, 0]
